Goal: Task Accomplishment & Management: Complete application form

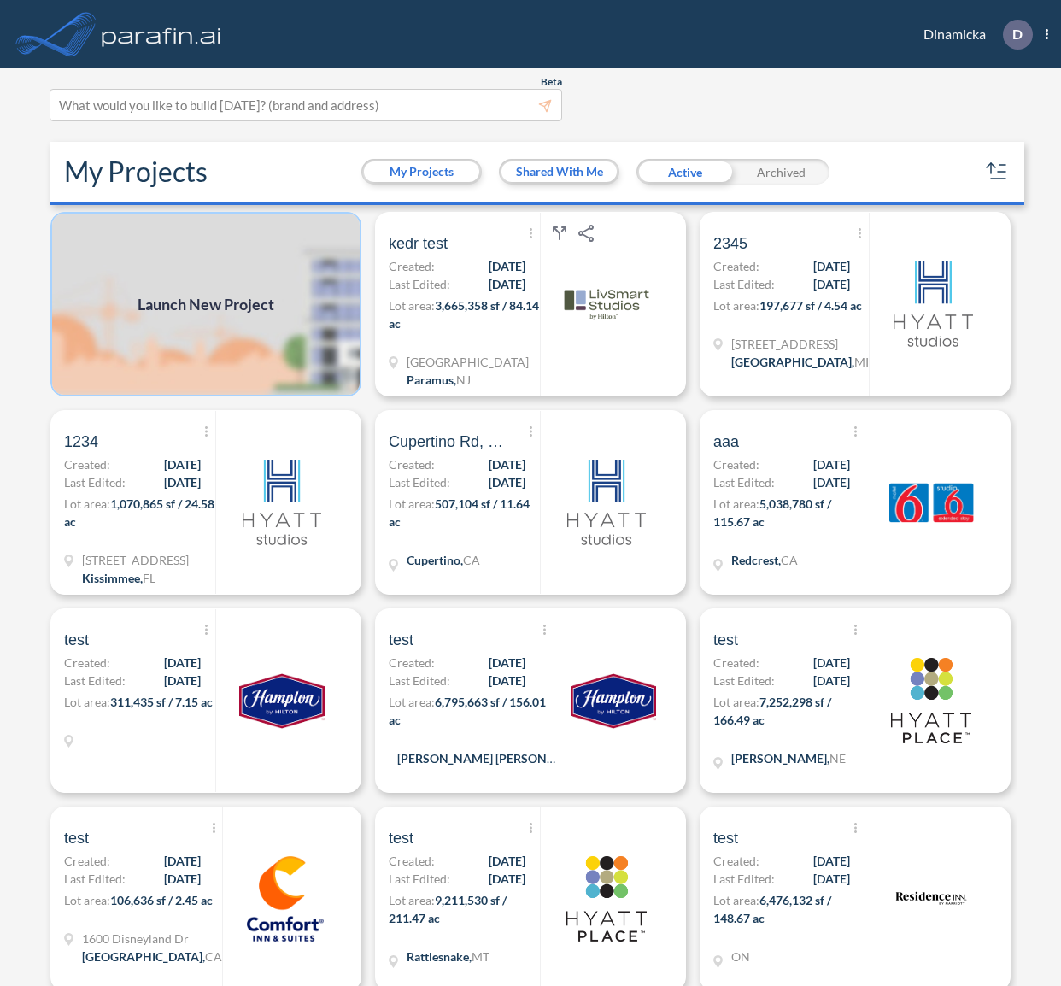
click at [243, 331] on img at bounding box center [205, 304] width 311 height 185
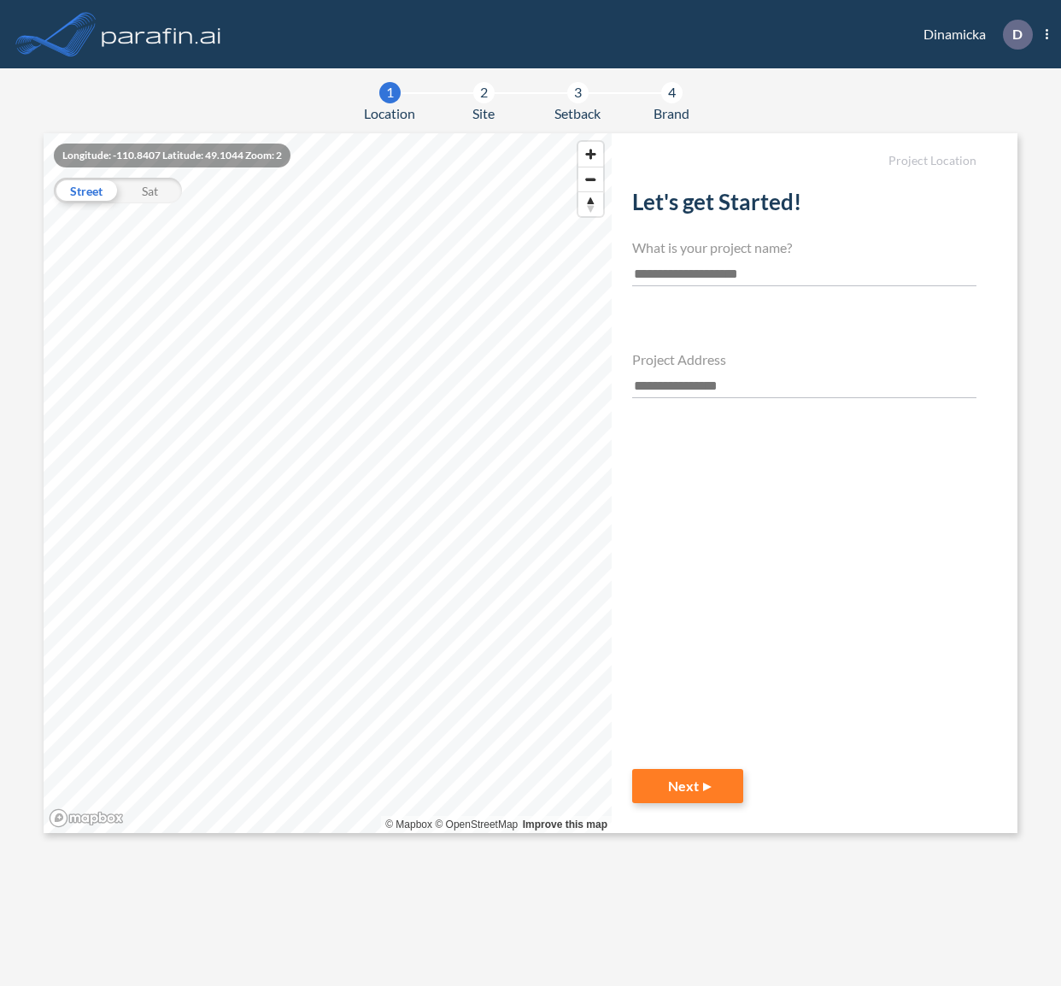
click at [693, 379] on input "text" at bounding box center [804, 386] width 344 height 23
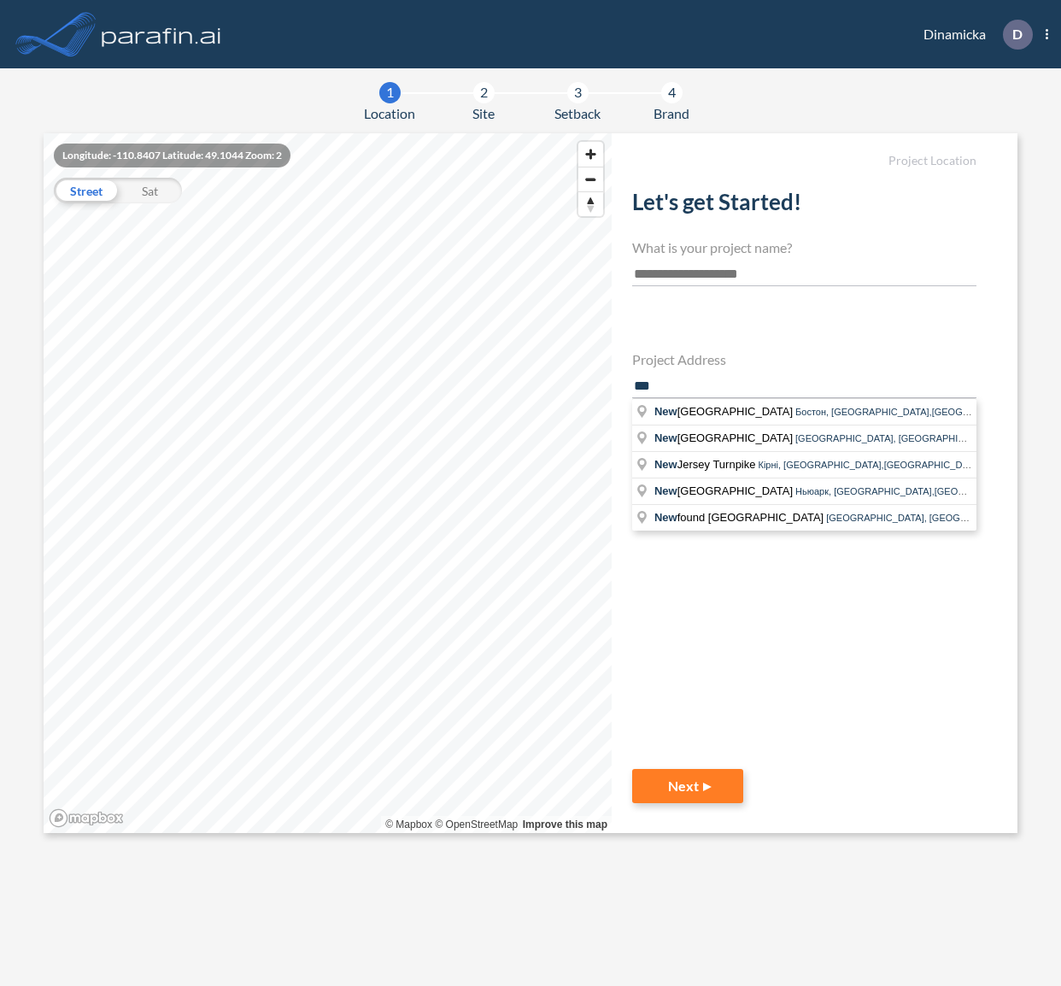
type input "***"
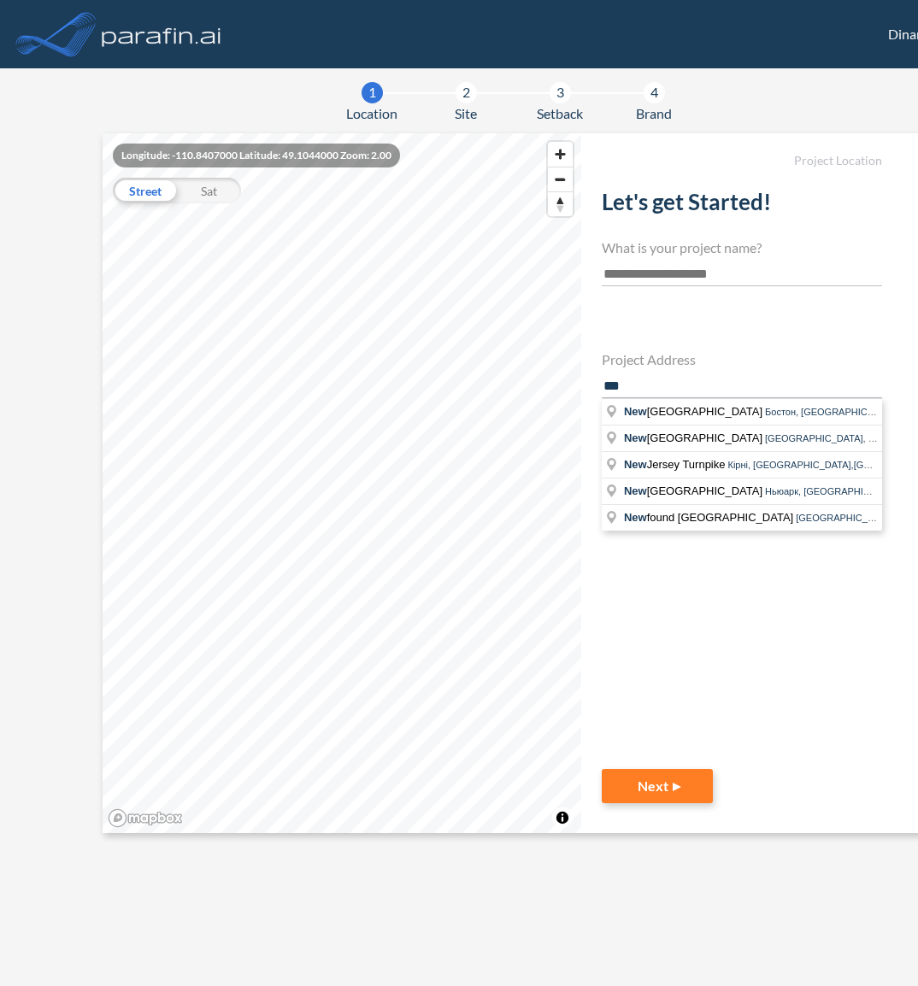
click at [698, 273] on input "text" at bounding box center [742, 274] width 280 height 23
